Goal: Information Seeking & Learning: Learn about a topic

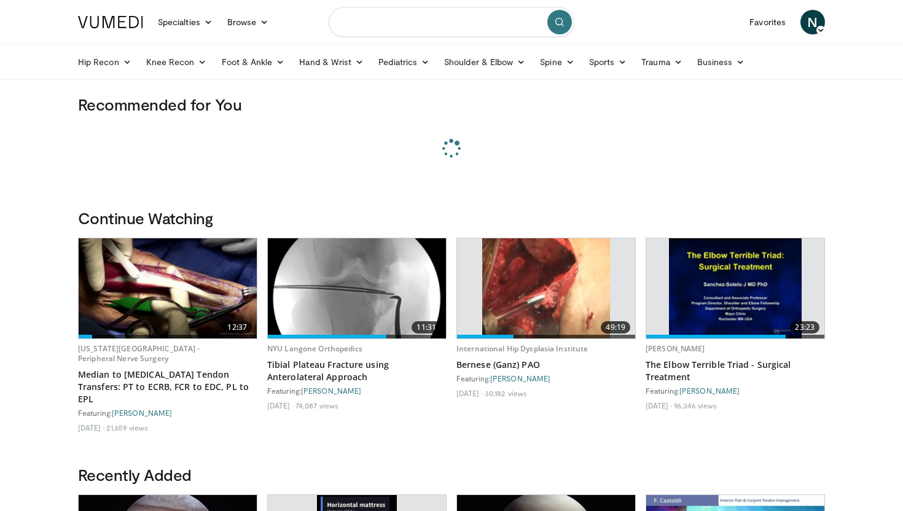
click at [377, 28] on input "Search topics, interventions" at bounding box center [452, 21] width 246 height 29
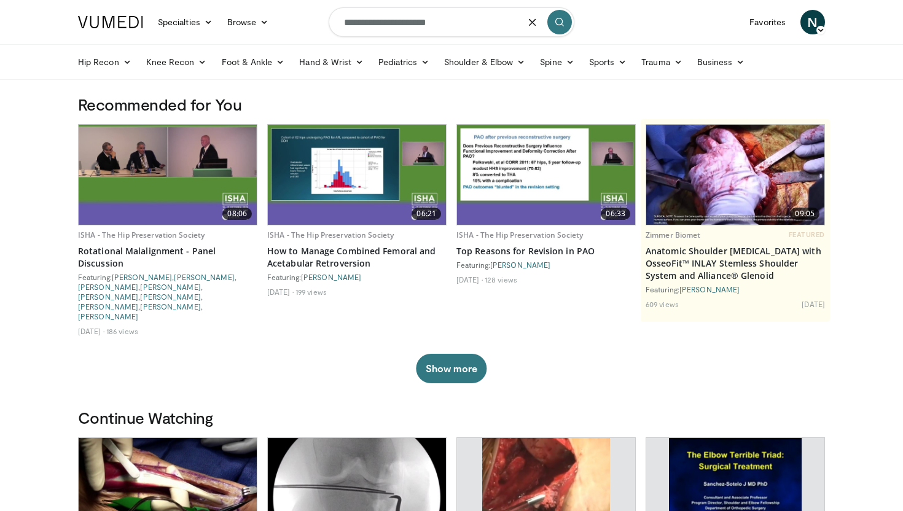
type input "**********"
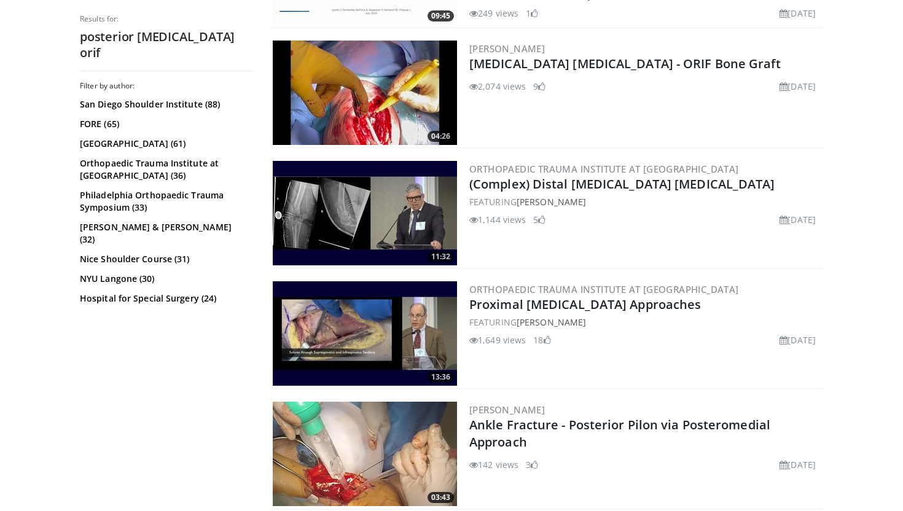
scroll to position [2513, 0]
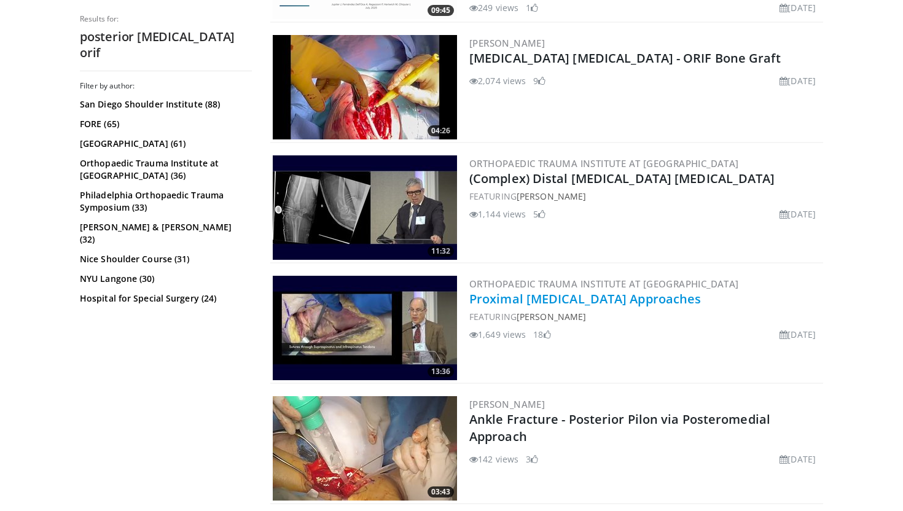
click at [524, 298] on link "Proximal [MEDICAL_DATA] Approaches" at bounding box center [585, 299] width 232 height 17
type input "**********"
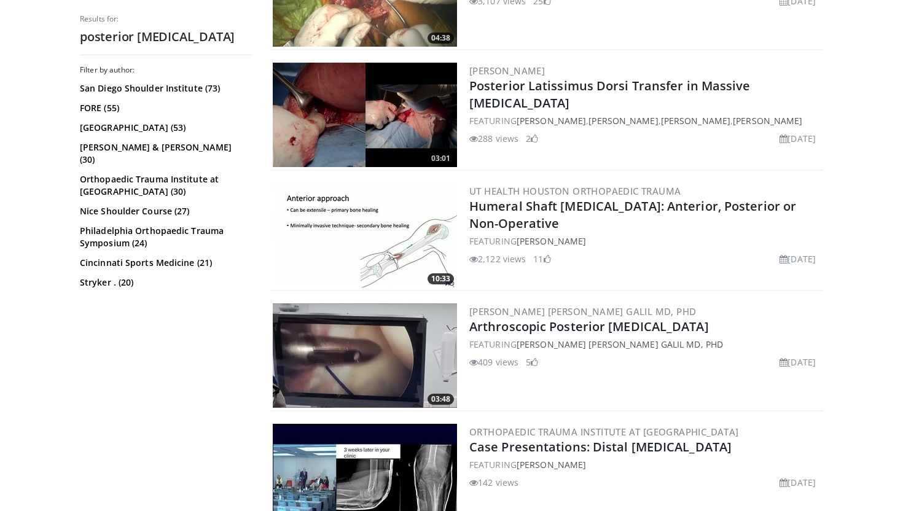
scroll to position [683, 0]
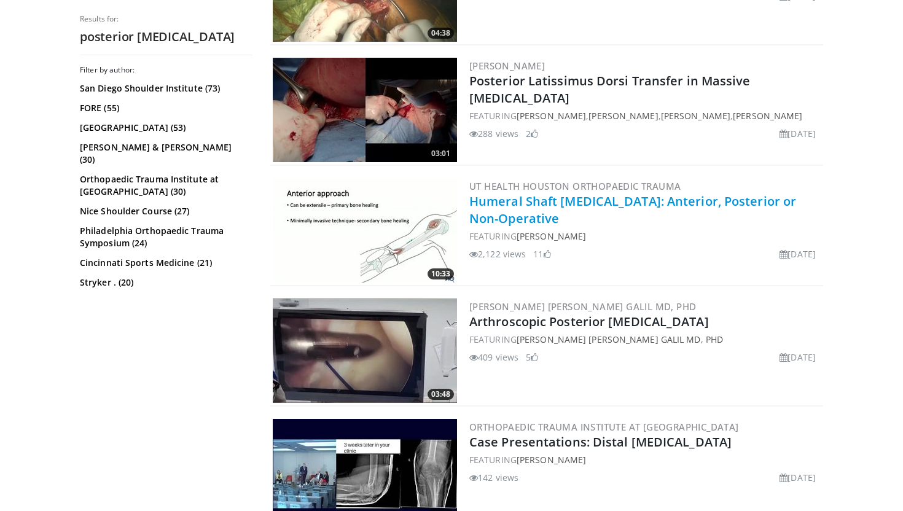
click at [507, 211] on link "Humeral Shaft [MEDICAL_DATA]: Anterior, Posterior or Non-Operative" at bounding box center [632, 210] width 327 height 34
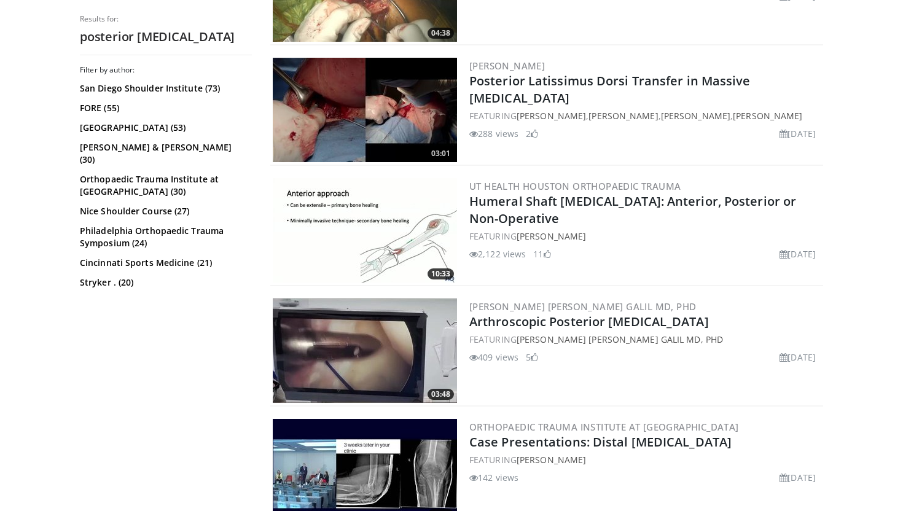
type input "**********"
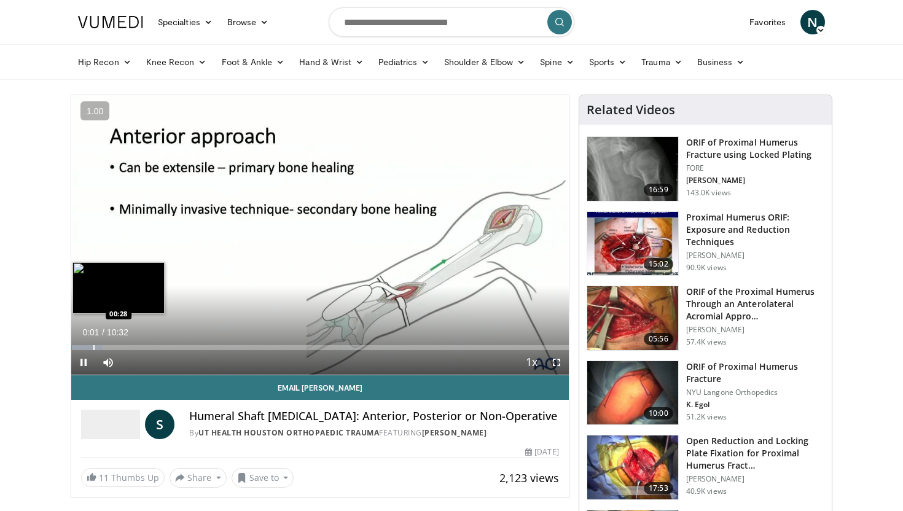
click at [93, 345] on div "Progress Bar" at bounding box center [93, 347] width 1 height 5
click at [120, 345] on div "Progress Bar" at bounding box center [119, 347] width 1 height 5
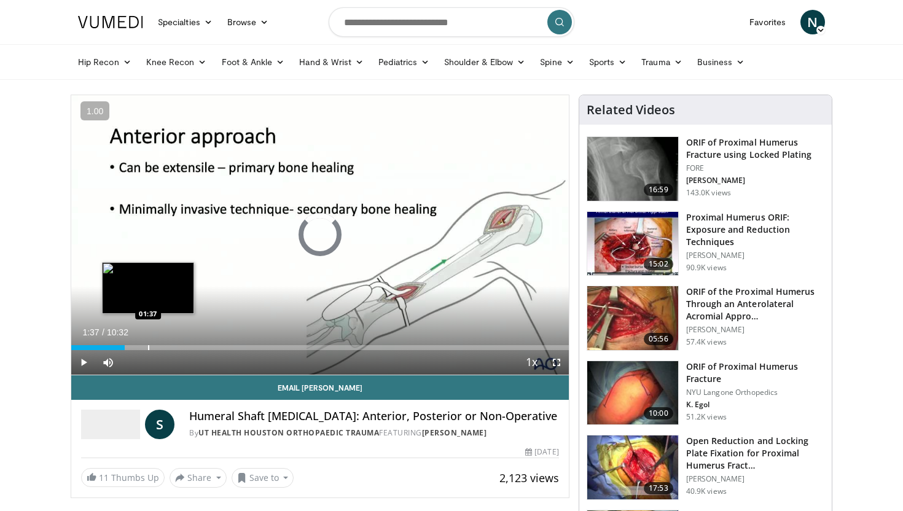
click at [148, 345] on div "Progress Bar" at bounding box center [148, 347] width 1 height 5
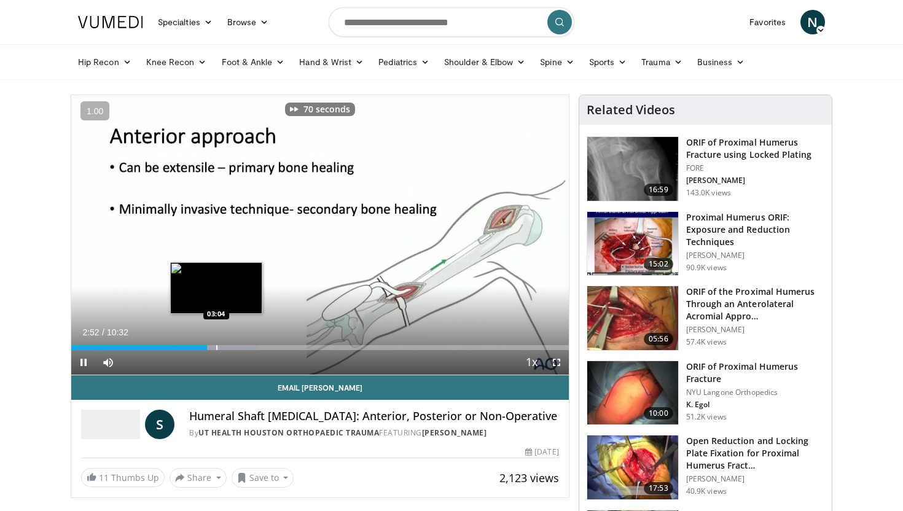
click at [216, 347] on div "Progress Bar" at bounding box center [216, 347] width 1 height 5
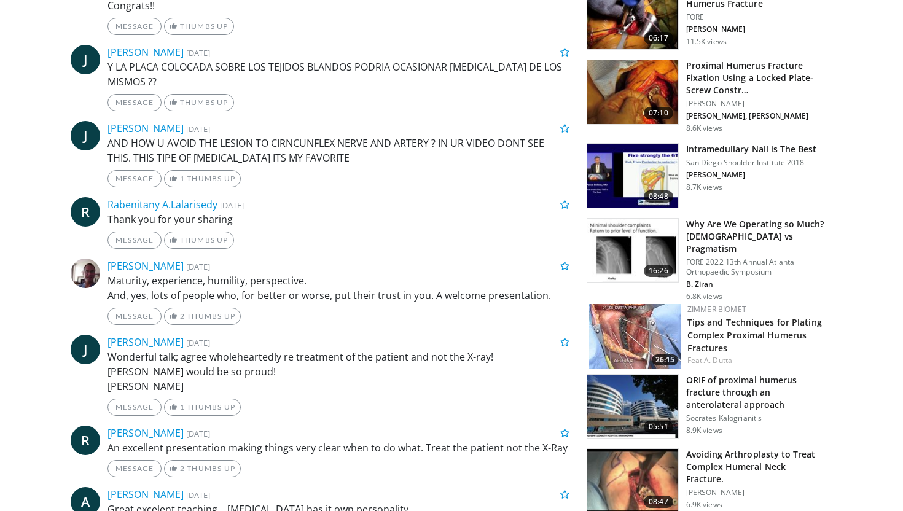
scroll to position [861, 0]
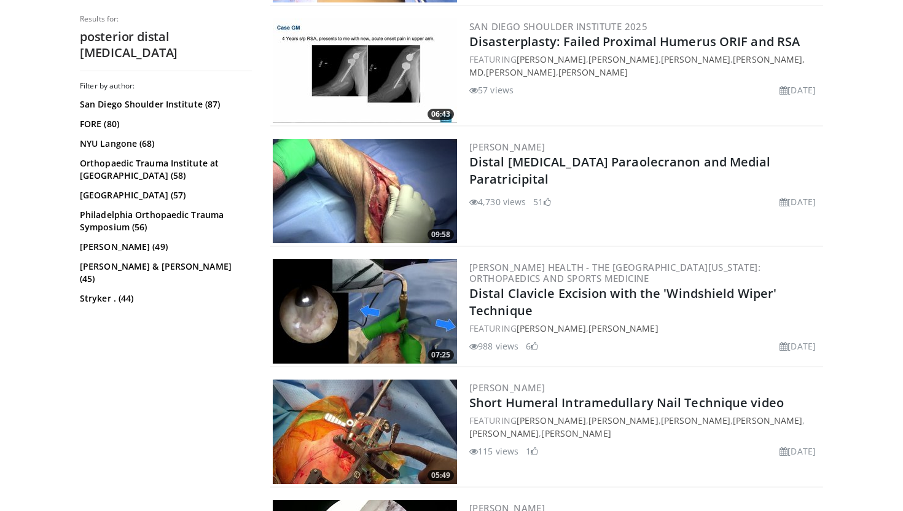
scroll to position [2691, 0]
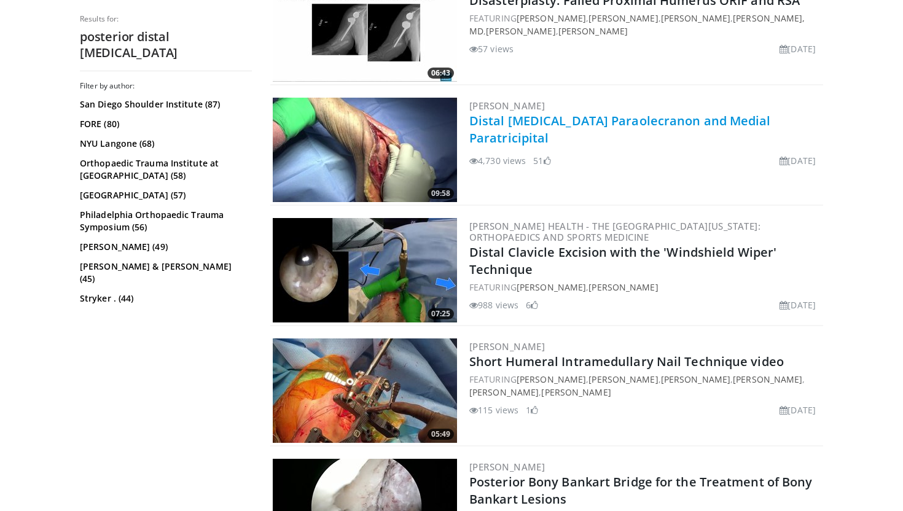
click at [592, 124] on link "Distal [MEDICAL_DATA] Paraolecranon and Medial Paratricipital" at bounding box center [620, 129] width 302 height 34
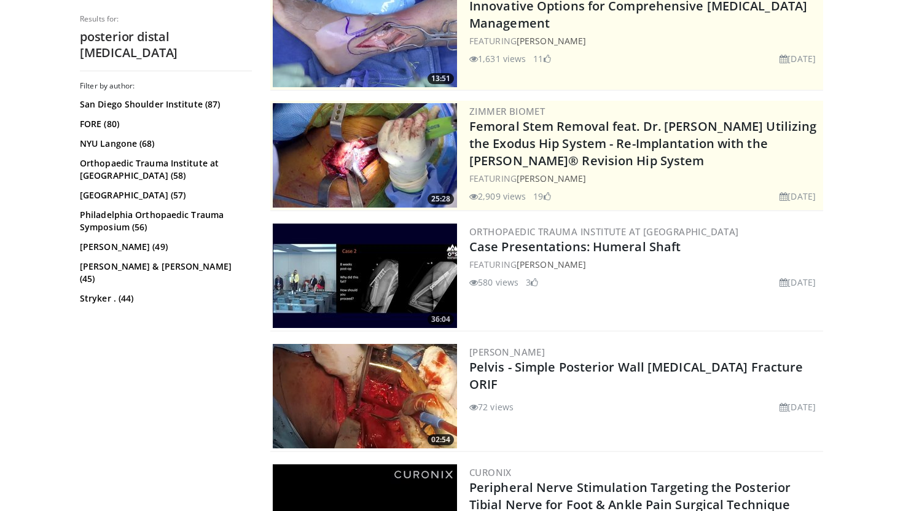
scroll to position [180, 0]
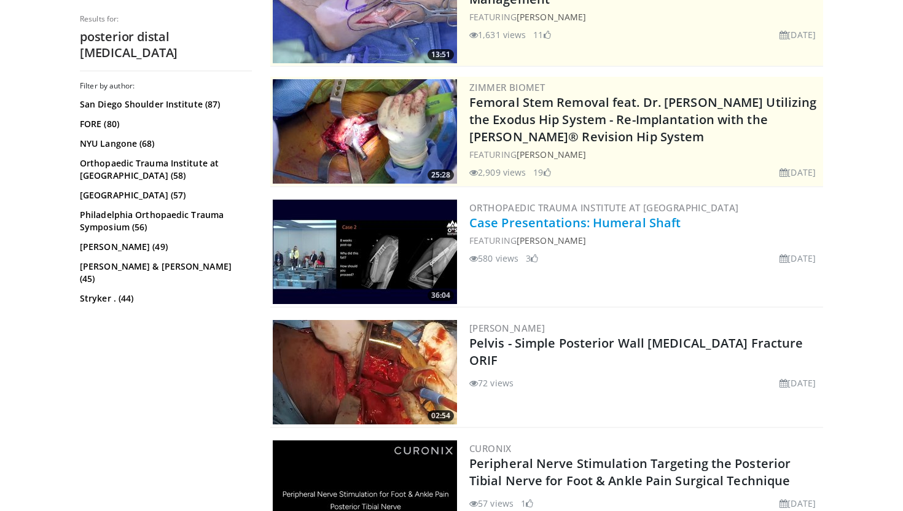
click at [551, 228] on link "Case Presentations: Humeral Shaft" at bounding box center [574, 222] width 211 height 17
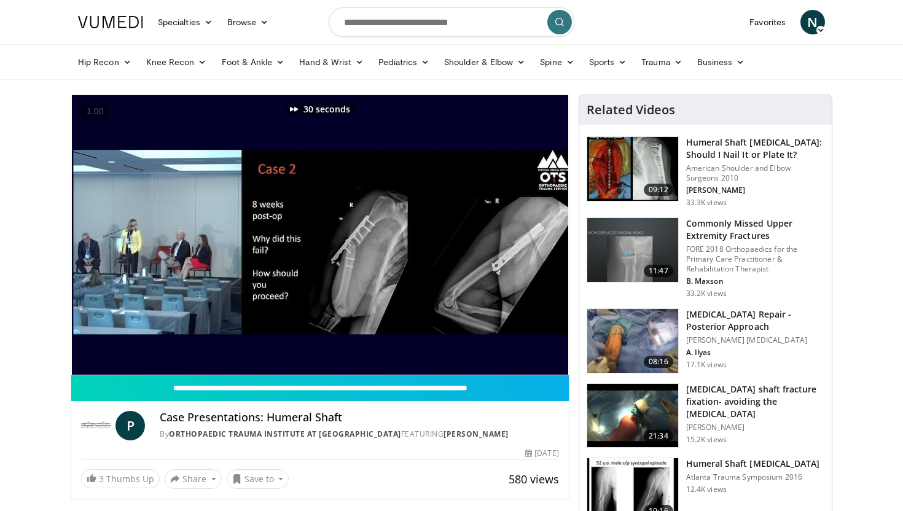
click at [742, 327] on h3 "[MEDICAL_DATA] Repair - Posterior Approach" at bounding box center [755, 320] width 138 height 25
